Goal: Check status: Check status

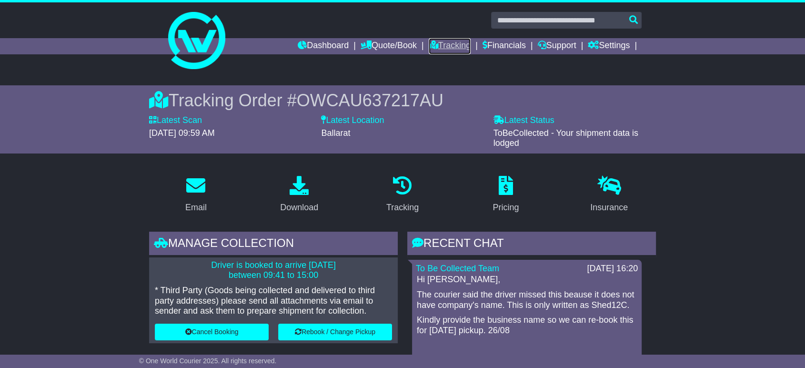
click at [446, 42] on link "Tracking" at bounding box center [450, 46] width 42 height 16
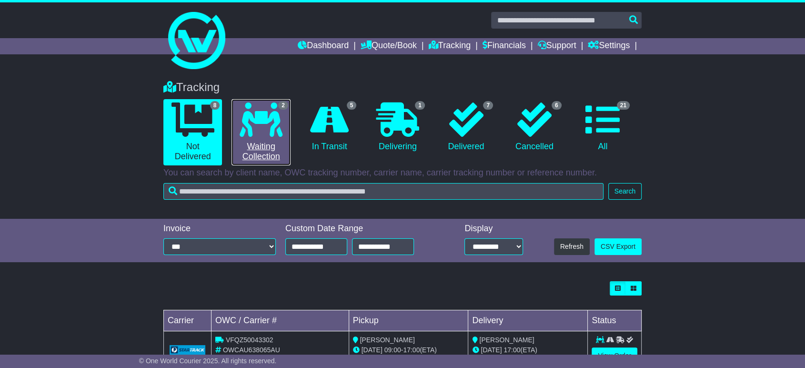
click at [268, 143] on link "2 Waiting Collection" at bounding box center [261, 132] width 59 height 66
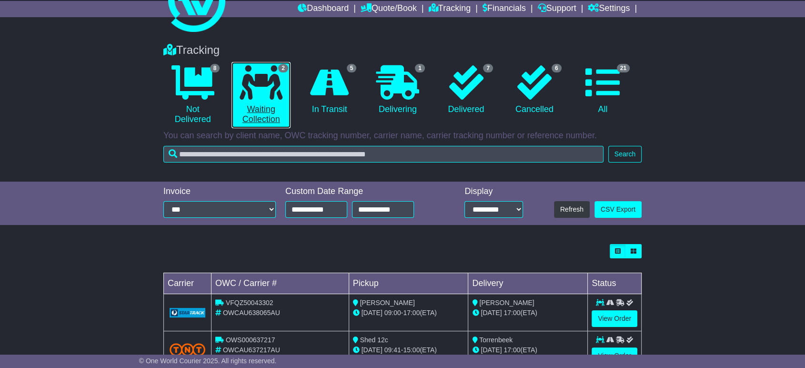
scroll to position [71, 0]
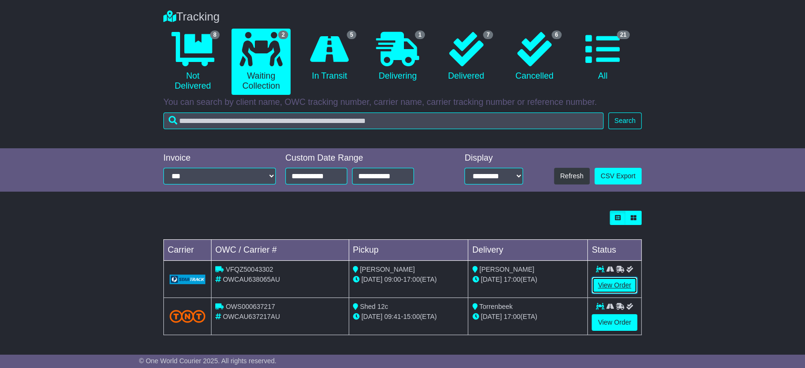
click at [604, 284] on link "View Order" at bounding box center [615, 285] width 46 height 17
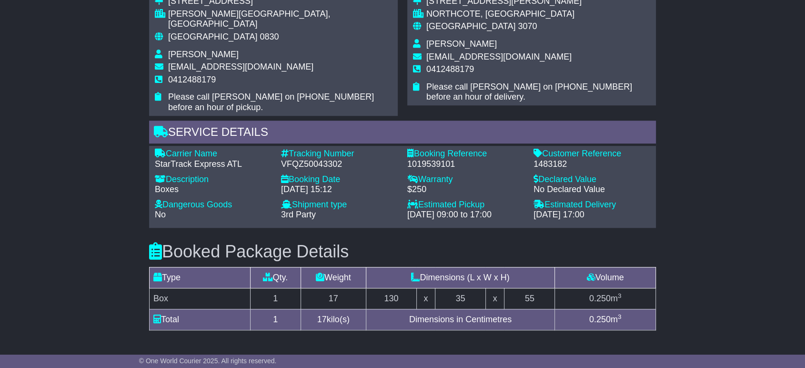
scroll to position [635, 0]
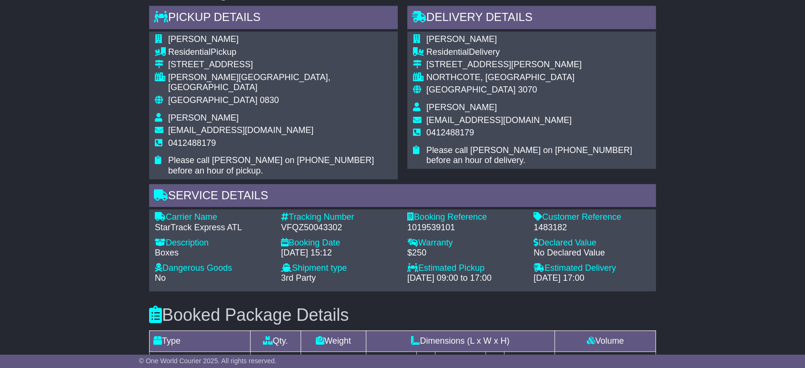
click at [181, 113] on span "[PERSON_NAME]" at bounding box center [203, 118] width 71 height 10
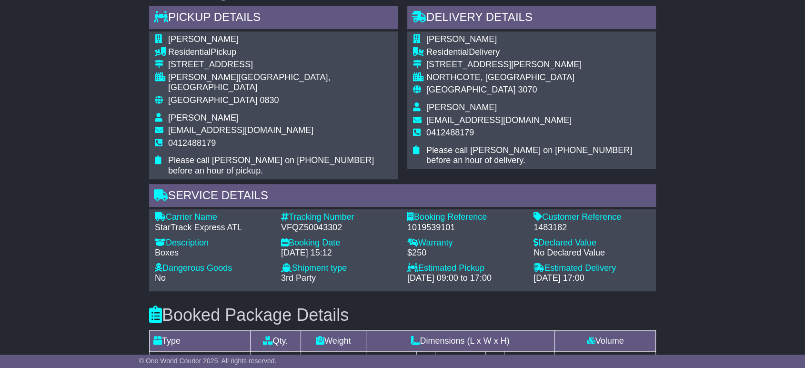
click at [184, 138] on span "0412488179" at bounding box center [192, 143] width 48 height 10
copy span "0412488179"
click at [439, 103] on span "Joseph De Luca" at bounding box center [461, 107] width 71 height 10
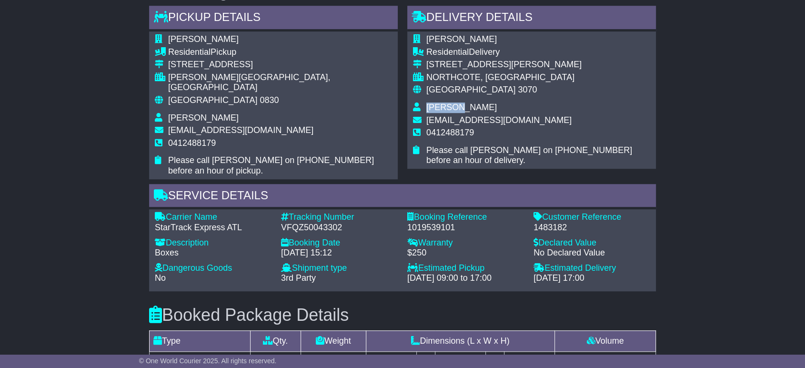
copy span "[PERSON_NAME]"
click at [441, 132] on span "0412488179" at bounding box center [450, 133] width 48 height 10
copy span "0412488179"
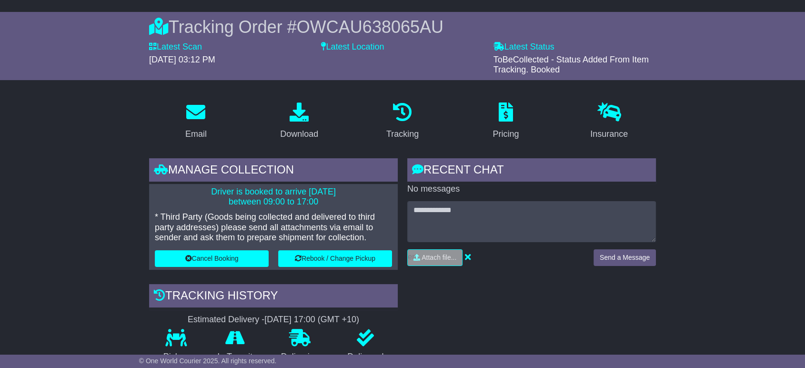
scroll to position [0, 0]
